Goal: Transaction & Acquisition: Purchase product/service

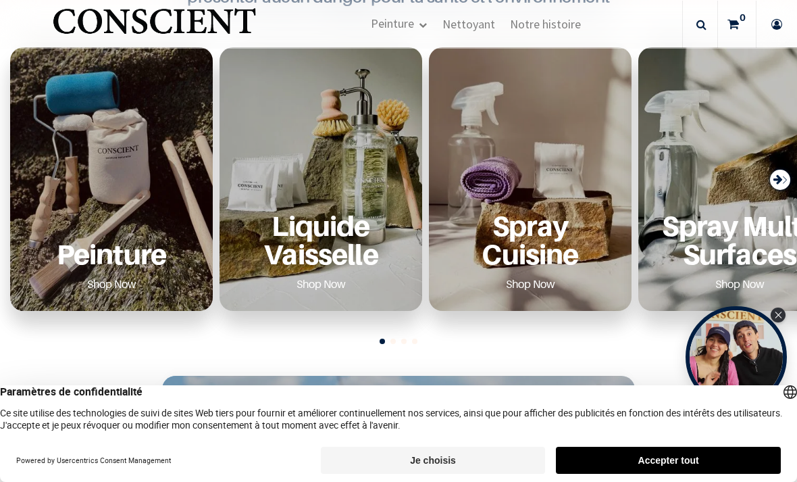
scroll to position [499, 0]
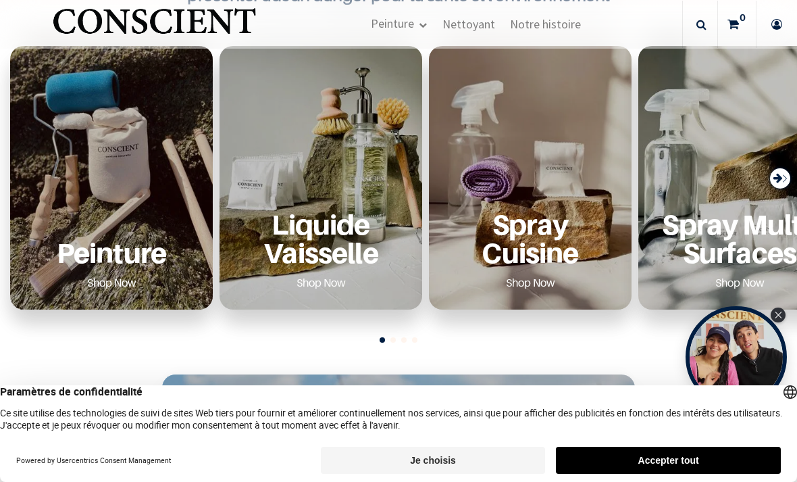
click at [135, 239] on p "Peinture" at bounding box center [111, 253] width 170 height 28
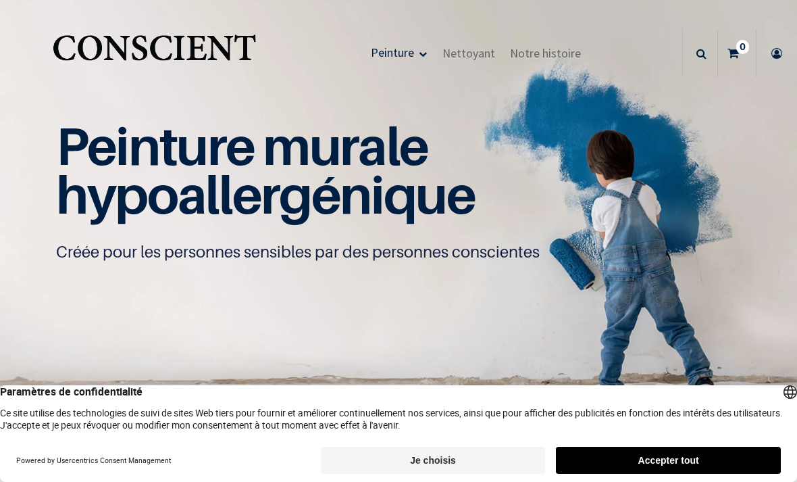
scroll to position [22, 0]
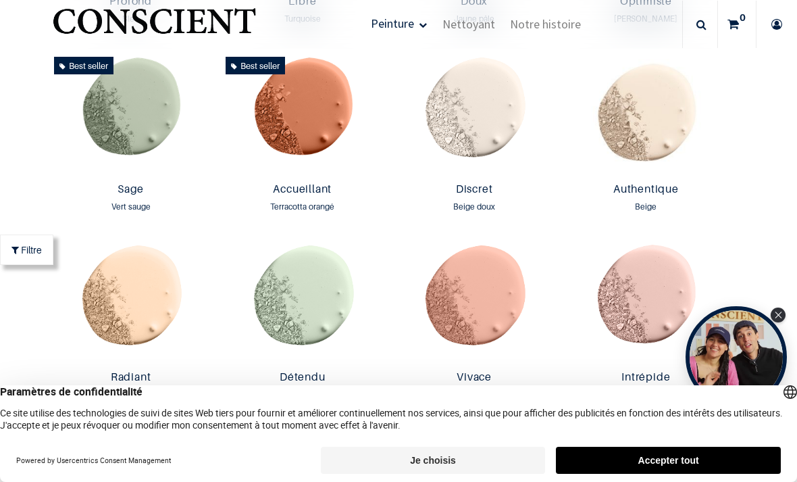
scroll to position [1070, 0]
click at [156, 137] on img at bounding box center [131, 114] width 165 height 126
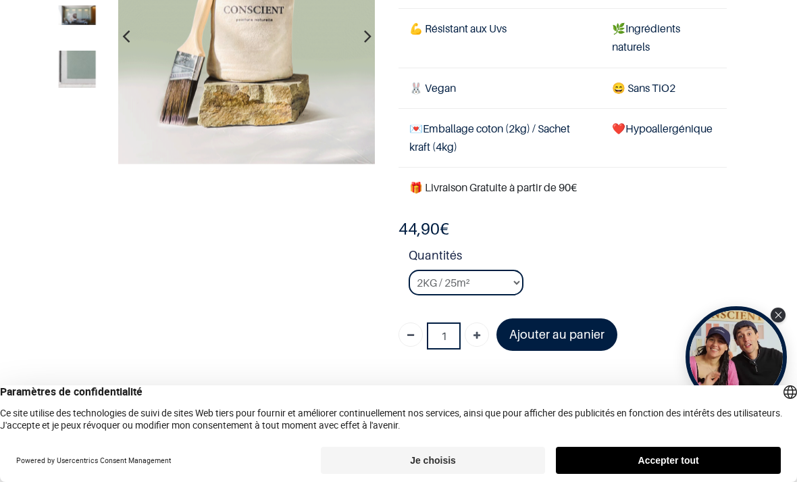
scroll to position [158, 0]
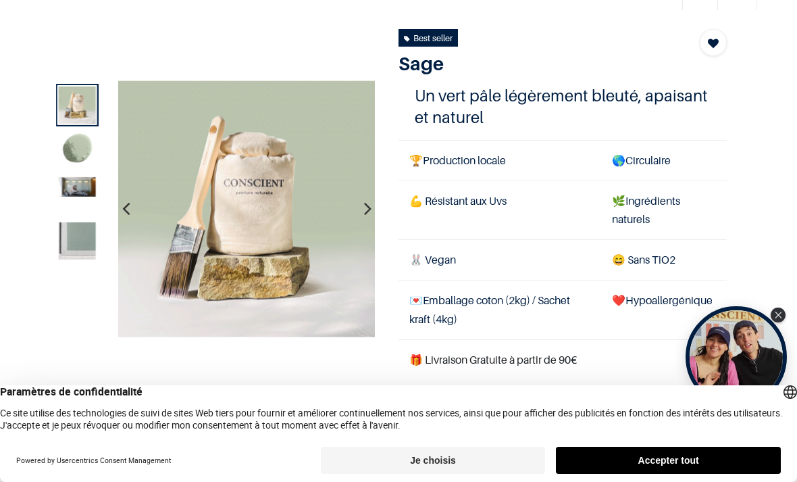
scroll to position [66, 0]
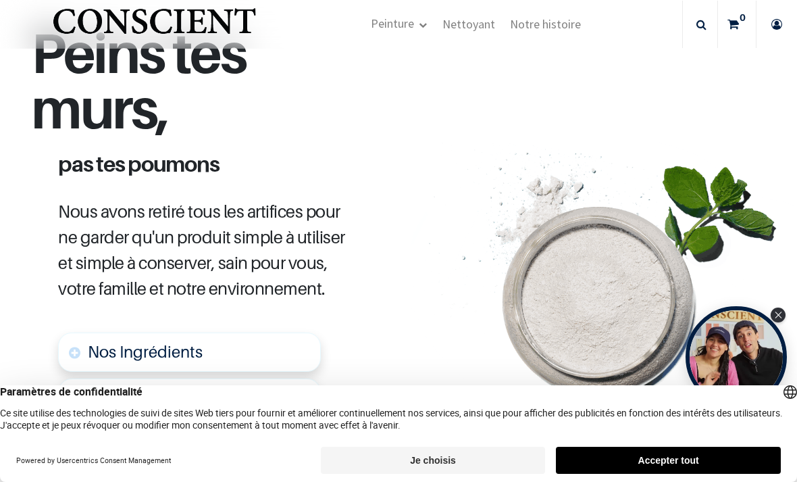
scroll to position [619, 0]
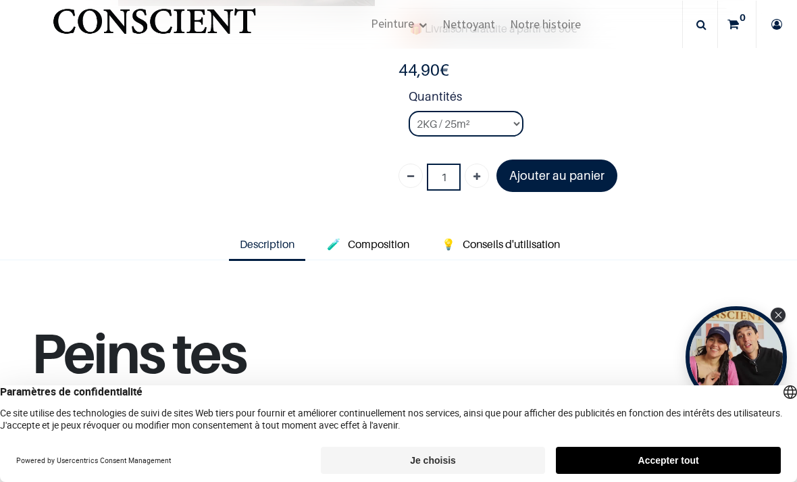
scroll to position [318, 0]
